Goal: Information Seeking & Learning: Learn about a topic

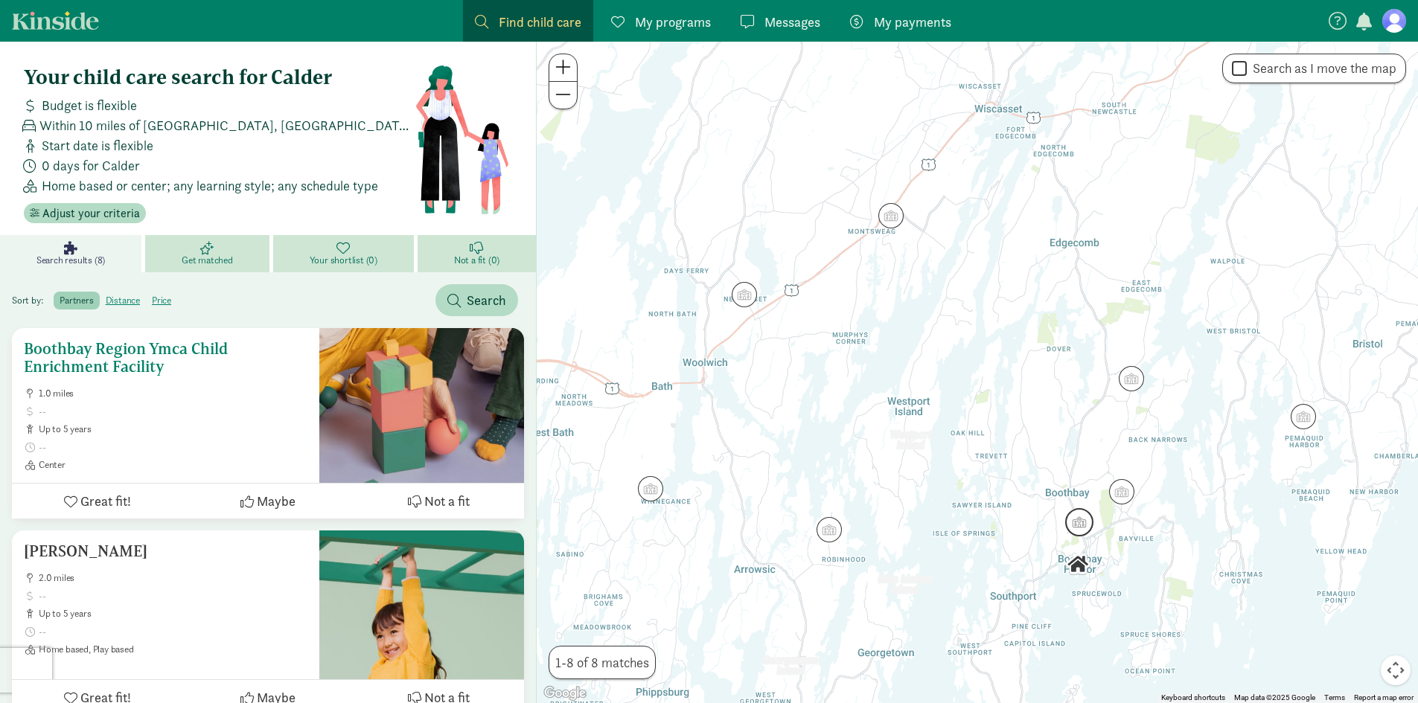
click at [167, 361] on h5 "Boothbay Region Ymca Child Enrichment Facility" at bounding box center [166, 358] width 284 height 36
